Goal: Information Seeking & Learning: Learn about a topic

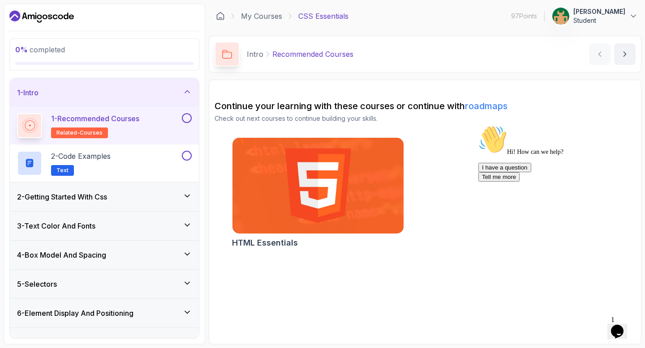
click at [106, 19] on div at bounding box center [104, 16] width 190 height 14
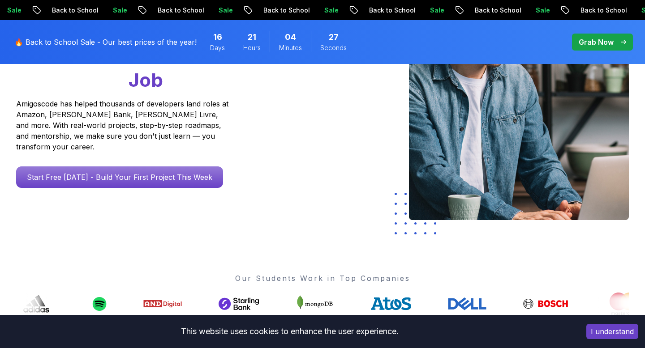
scroll to position [184, 0]
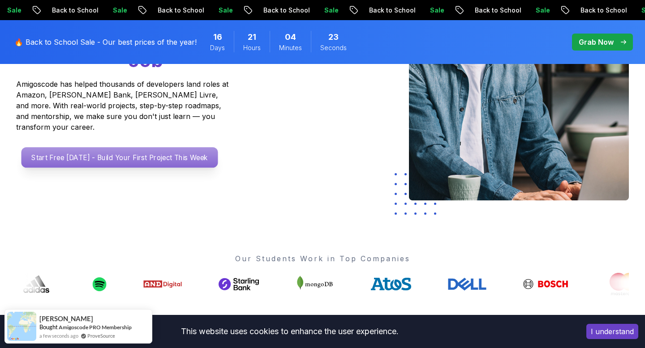
click at [100, 149] on p "Start Free [DATE] - Build Your First Project This Week" at bounding box center [119, 157] width 197 height 21
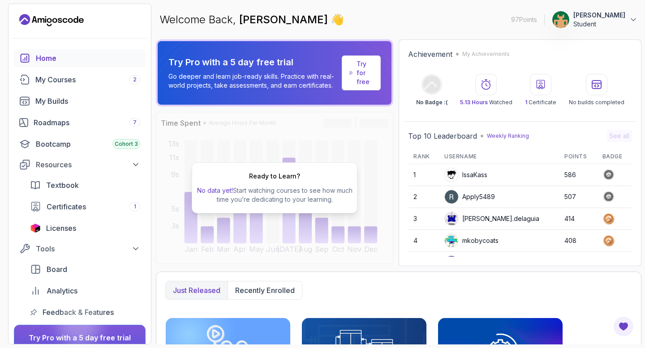
click at [59, 63] on div "Home" at bounding box center [88, 58] width 104 height 11
click at [72, 144] on div "Bootcamp Cohort 3" at bounding box center [88, 144] width 104 height 11
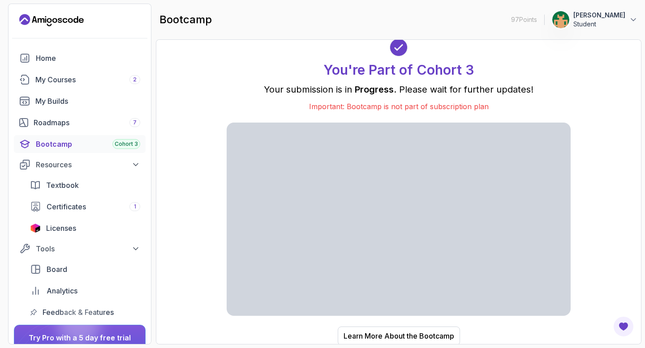
scroll to position [1, 0]
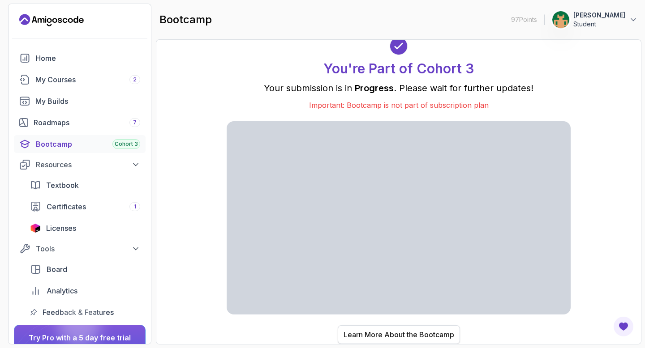
click at [375, 334] on div "Learn More About the Bootcamp" at bounding box center [398, 335] width 111 height 11
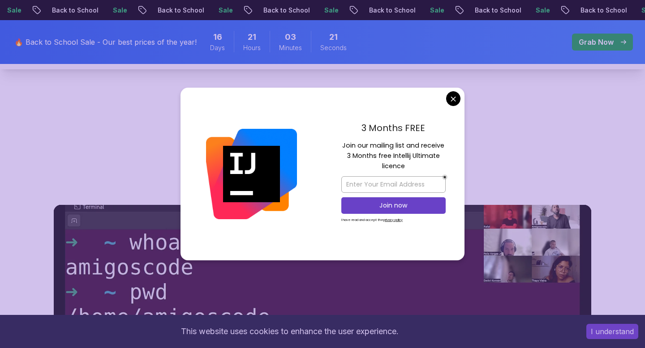
scroll to position [334, 0]
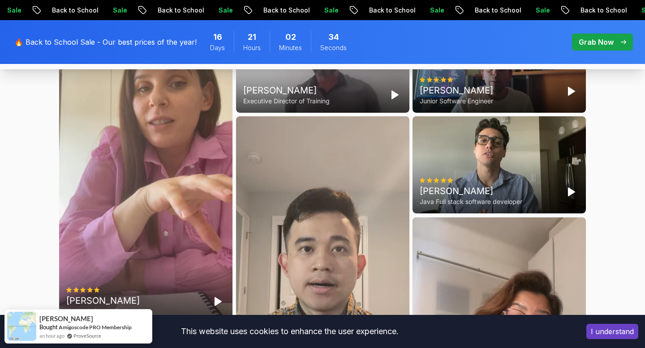
scroll to position [2385, 0]
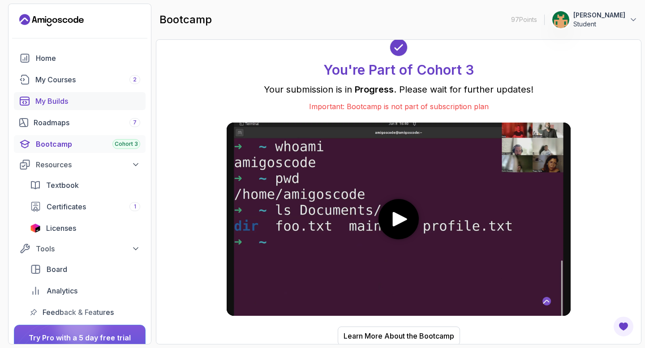
click at [57, 101] on div "My Builds" at bounding box center [87, 101] width 105 height 11
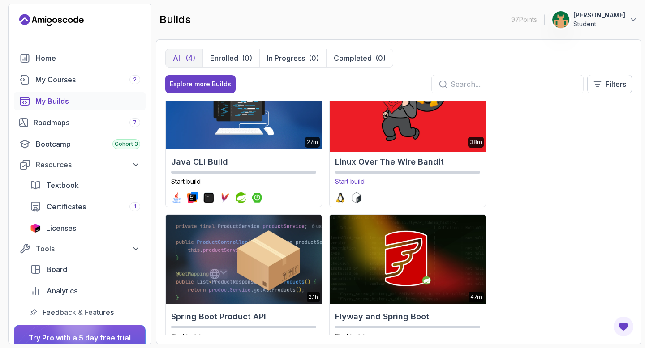
scroll to position [79, 0]
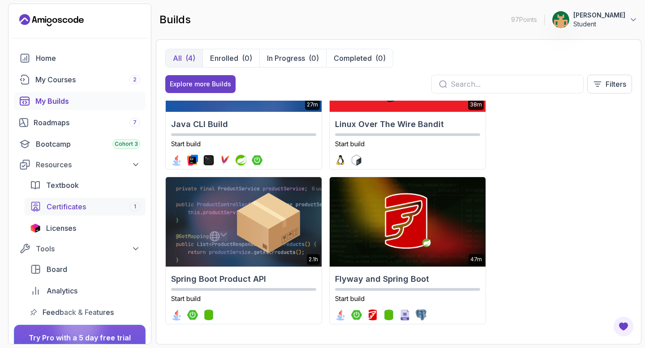
click at [71, 208] on span "Certificates" at bounding box center [66, 207] width 39 height 11
